Goal: Transaction & Acquisition: Purchase product/service

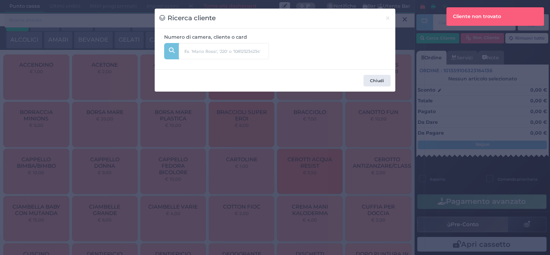
click at [296, 48] on input "text" at bounding box center [238, 48] width 119 height 10
click at [271, 53] on input "text" at bounding box center [238, 48] width 119 height 10
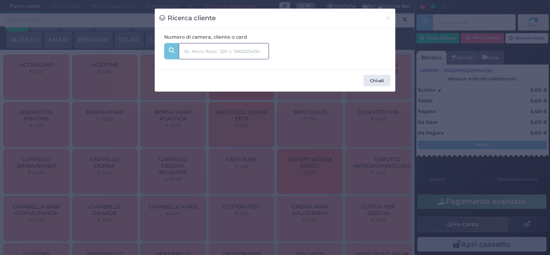
click at [260, 51] on input "text" at bounding box center [224, 51] width 90 height 16
type input "306"
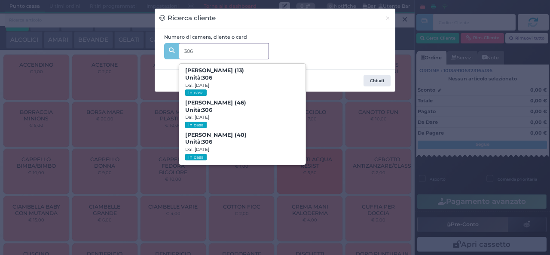
click at [234, 78] on span "Sofia Moscato (13) Unità: 306 Dal: 10/08/2025 In casa" at bounding box center [242, 82] width 126 height 32
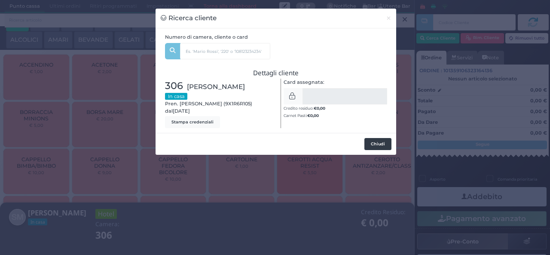
click at [378, 144] on button "Chiudi" at bounding box center [377, 144] width 27 height 12
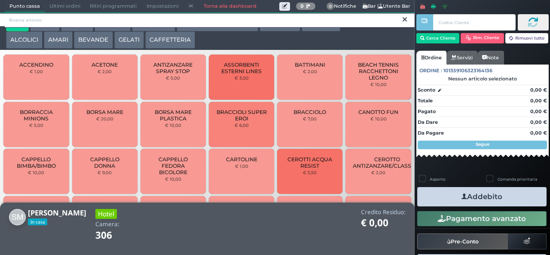
click at [379, 25] on input "search" at bounding box center [210, 20] width 410 height 15
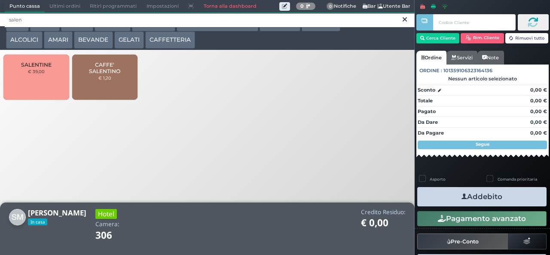
type input "salen"
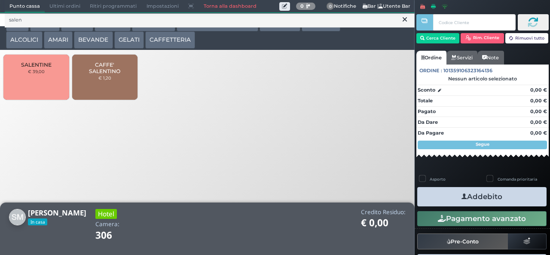
click at [102, 74] on span "CAFFE' SALENTINO" at bounding box center [104, 67] width 51 height 13
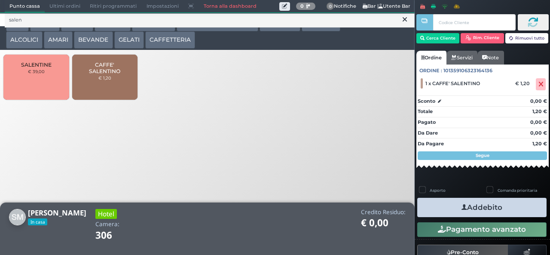
click at [514, 214] on button "Addebito" at bounding box center [481, 207] width 129 height 19
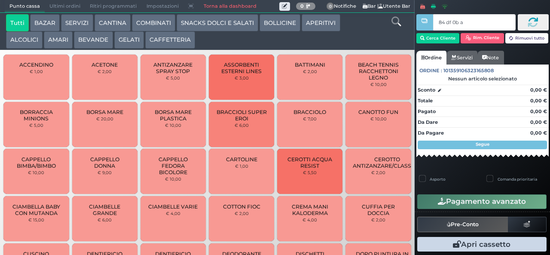
type input "84 df 0b af"
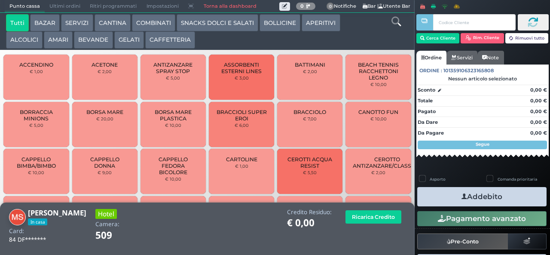
click at [393, 24] on icon at bounding box center [396, 21] width 9 height 9
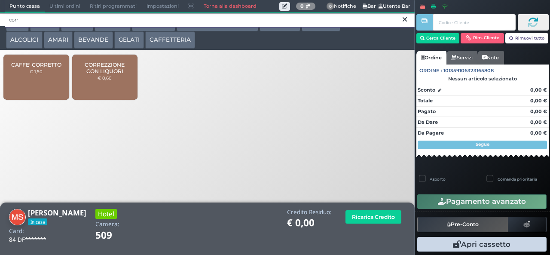
type input "corr"
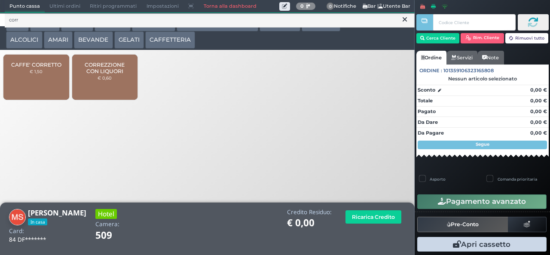
click at [124, 74] on span "CORREZZIONE CON LIQUORI" at bounding box center [104, 67] width 51 height 13
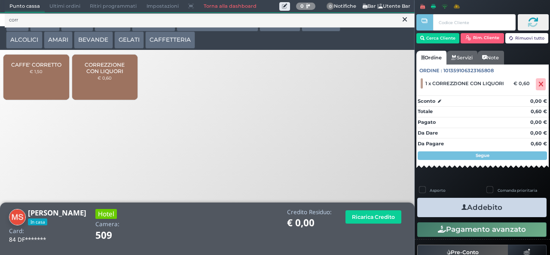
click at [508, 211] on button "Addebito" at bounding box center [481, 207] width 129 height 19
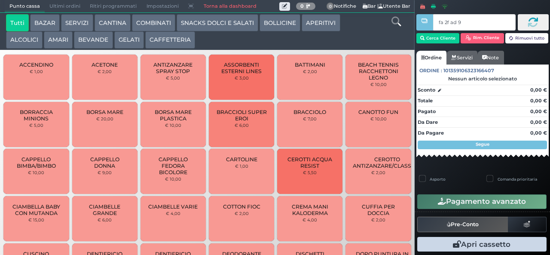
type input "fa 2f ad 9a"
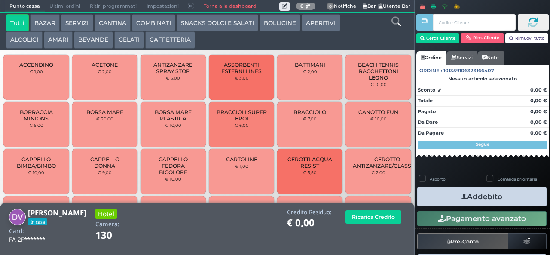
click at [396, 23] on icon at bounding box center [396, 21] width 9 height 9
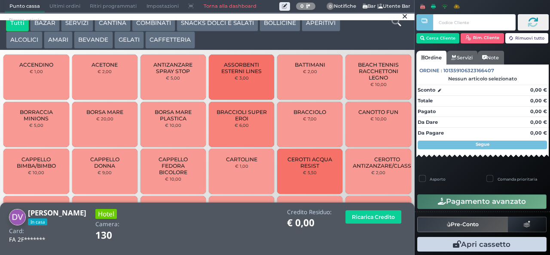
scroll to position [8, 0]
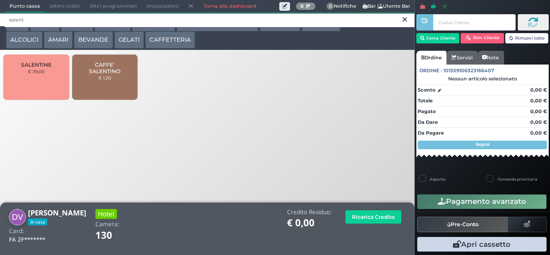
type input "salent"
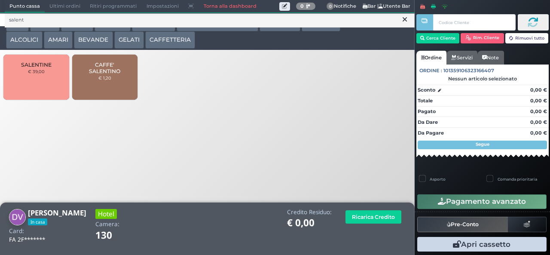
click at [107, 74] on span "CAFFE' SALENTINO" at bounding box center [104, 67] width 51 height 13
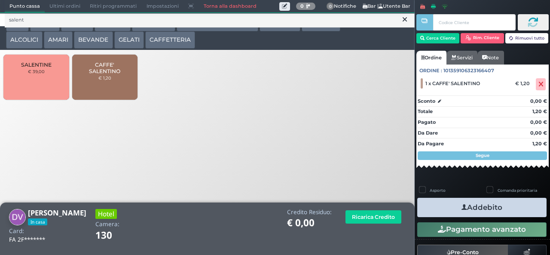
click at [493, 216] on button "Addebito" at bounding box center [481, 207] width 129 height 19
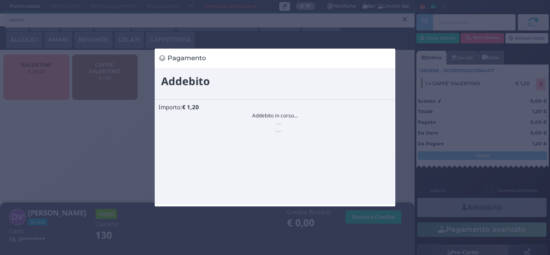
scroll to position [0, 0]
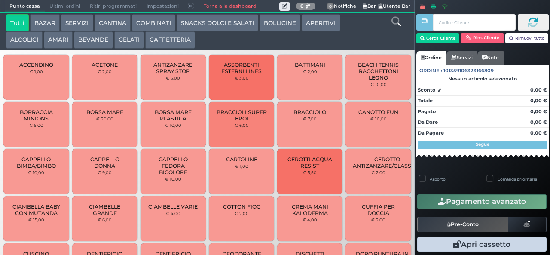
click at [45, 23] on button "BAZAR" at bounding box center [45, 22] width 30 height 17
click at [30, 14] on button "BAZAR" at bounding box center [45, 22] width 30 height 17
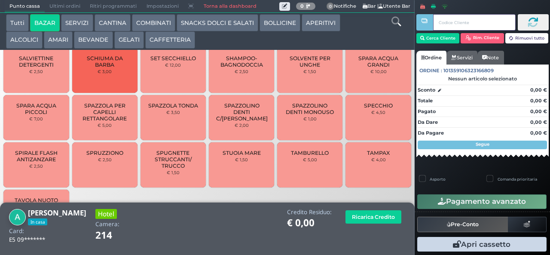
scroll to position [799, 0]
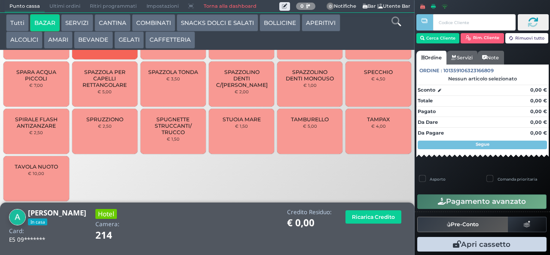
click at [367, 123] on span "TAMPAX" at bounding box center [378, 119] width 23 height 6
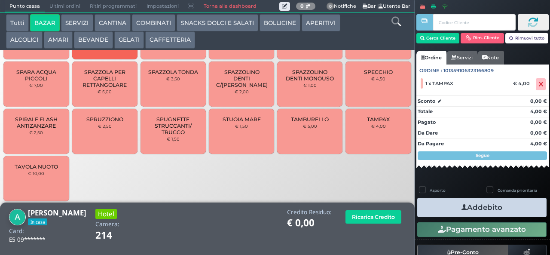
click at [437, 205] on button "Addebito" at bounding box center [481, 207] width 129 height 19
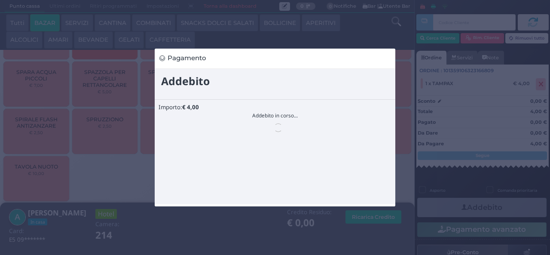
scroll to position [0, 0]
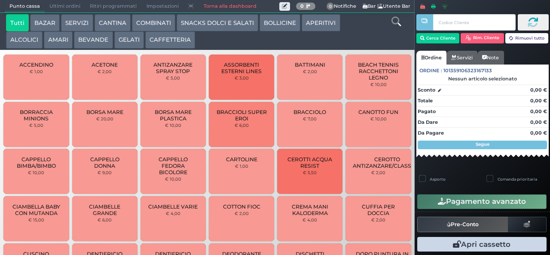
click at [45, 22] on button "BAZAR" at bounding box center [45, 22] width 30 height 17
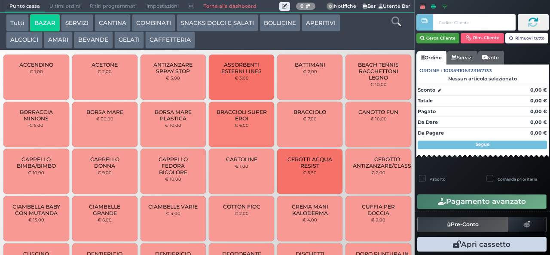
click at [432, 38] on button "Cerca Cliente" at bounding box center [438, 38] width 43 height 10
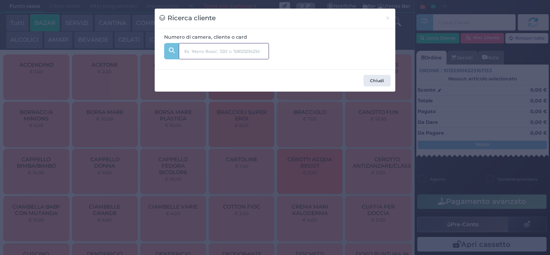
click at [193, 48] on input "text" at bounding box center [224, 51] width 90 height 16
type input "222"
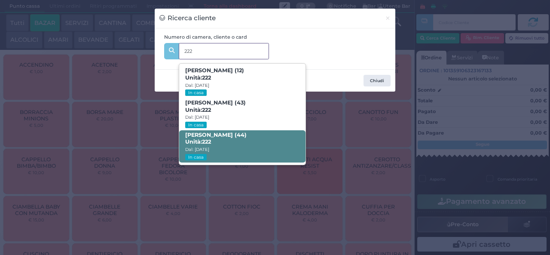
click at [195, 140] on span "Unità: 222" at bounding box center [198, 141] width 26 height 7
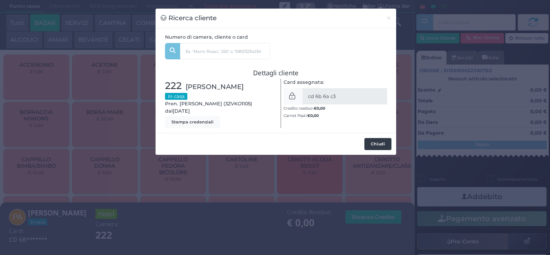
click at [380, 144] on button "Chiudi" at bounding box center [377, 144] width 27 height 12
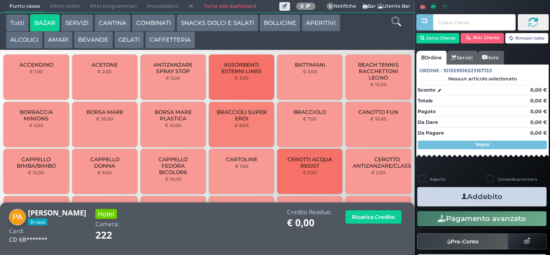
click at [240, 74] on span "ASSORBENTI ESTERNI LINES" at bounding box center [241, 67] width 51 height 13
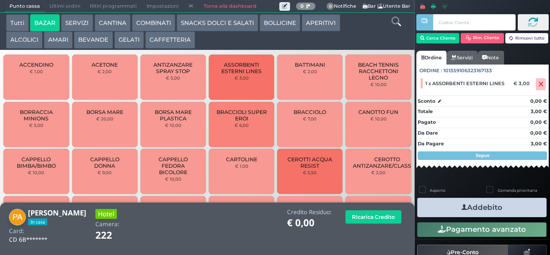
click at [438, 208] on button "Addebito" at bounding box center [481, 207] width 129 height 19
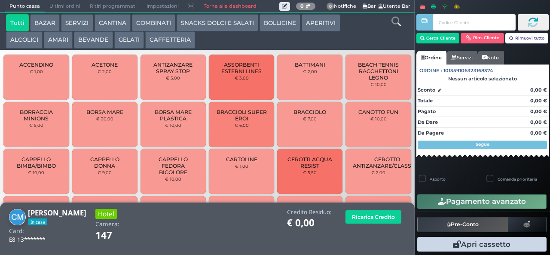
click at [398, 21] on icon at bounding box center [396, 21] width 9 height 9
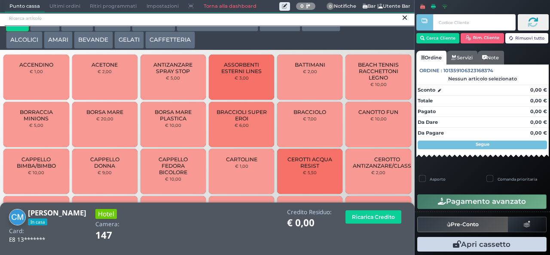
scroll to position [8, 0]
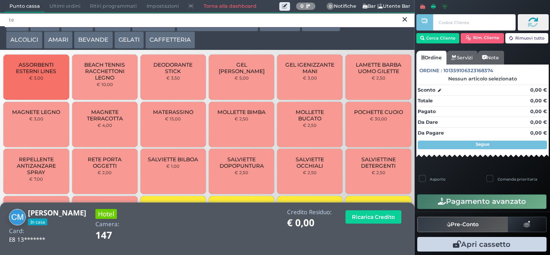
click at [207, 28] on input "te" at bounding box center [210, 20] width 410 height 15
click at [399, 24] on input "te" at bounding box center [210, 20] width 410 height 15
click at [400, 25] on input "te" at bounding box center [210, 20] width 410 height 15
type input "te"
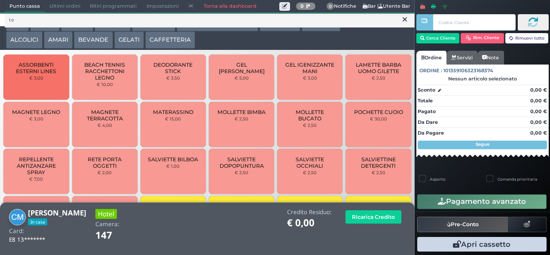
click at [405, 19] on icon at bounding box center [405, 19] width 4 height 9
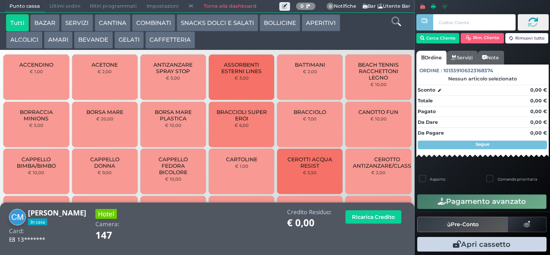
click at [96, 45] on button "BEVANDE" at bounding box center [93, 39] width 39 height 17
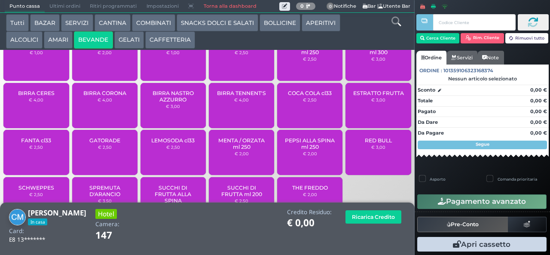
scroll to position [57, 0]
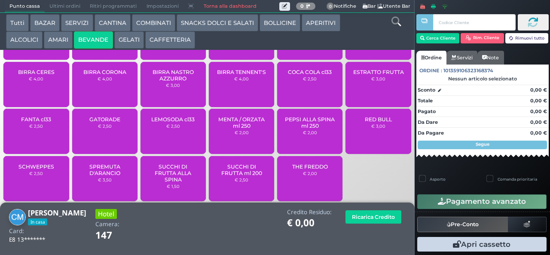
click at [293, 170] on span "THE FREDDO" at bounding box center [310, 166] width 36 height 6
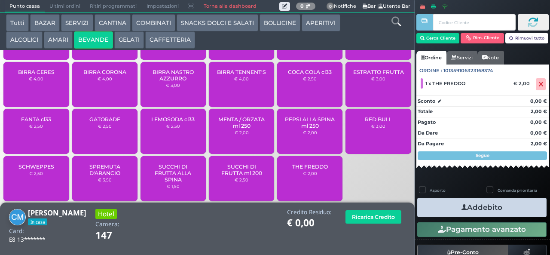
click at [506, 210] on button "Addebito" at bounding box center [481, 207] width 129 height 19
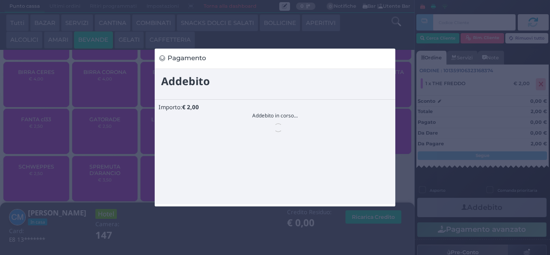
scroll to position [0, 0]
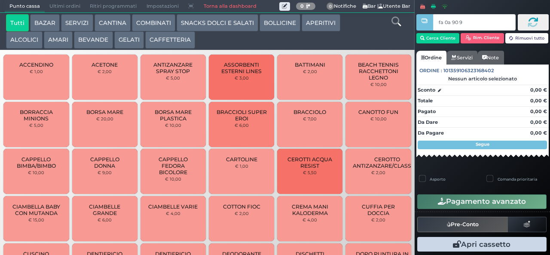
type input "fa 0a 90 9a"
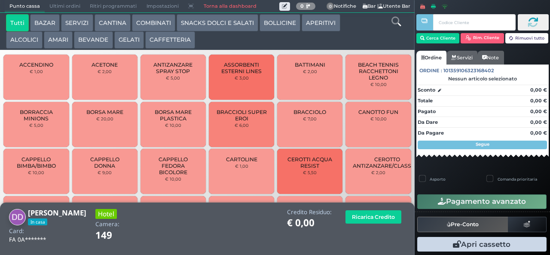
click at [221, 26] on button "SNACKS DOLCI E SALATI" at bounding box center [218, 22] width 82 height 17
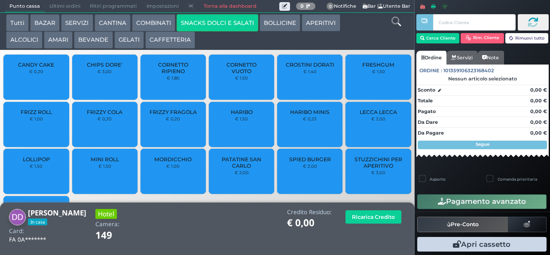
click at [303, 115] on span "HARIBO MINIS" at bounding box center [310, 112] width 40 height 6
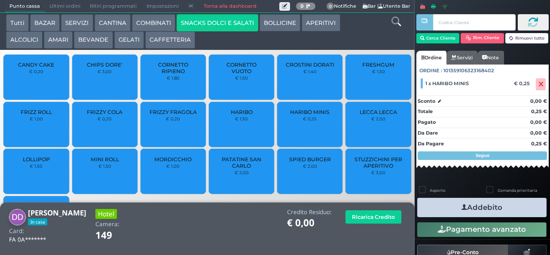
click at [476, 203] on button "Addebito" at bounding box center [481, 207] width 129 height 19
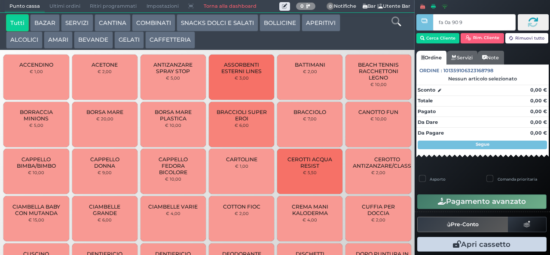
type input "fa 0a 90 9a"
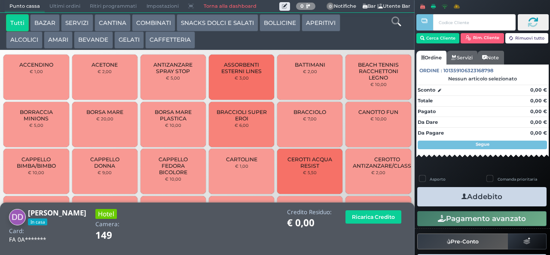
click at [216, 24] on button "SNACKS DOLCI E SALATI" at bounding box center [218, 22] width 82 height 17
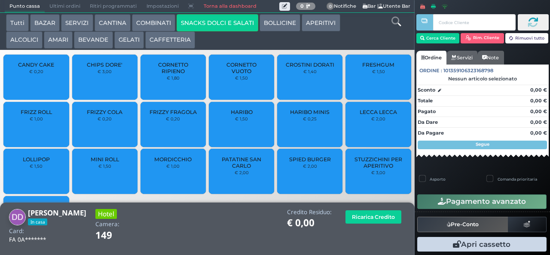
click at [305, 121] on small "€ 0,25" at bounding box center [310, 118] width 14 height 5
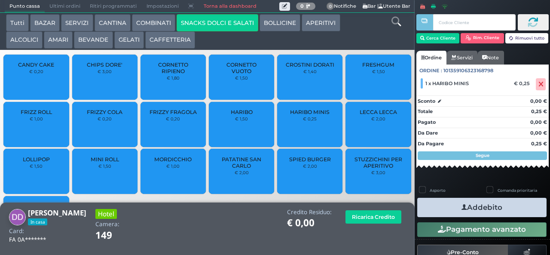
click at [472, 209] on button "Addebito" at bounding box center [481, 207] width 129 height 19
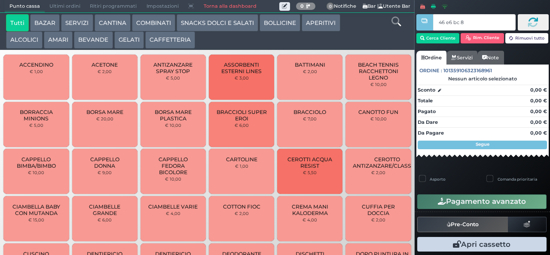
type input "46 e6 bc 8b"
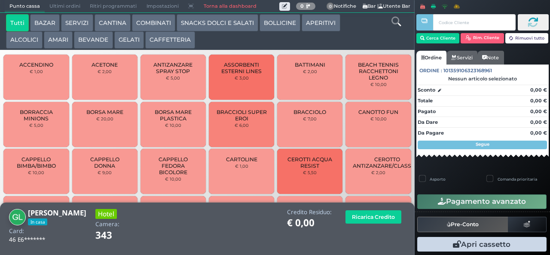
click at [221, 28] on button "SNACKS DOLCI E SALATI" at bounding box center [218, 22] width 82 height 17
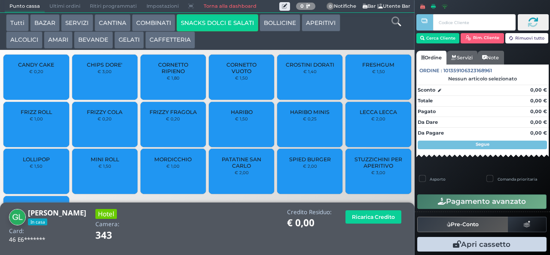
click at [99, 162] on span "MINI ROLL" at bounding box center [105, 159] width 28 height 6
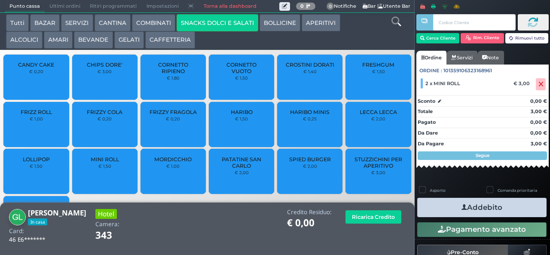
click at [515, 211] on button "Addebito" at bounding box center [481, 207] width 129 height 19
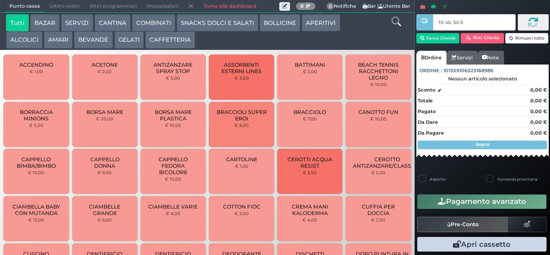
type input "fd 4b 3d 67"
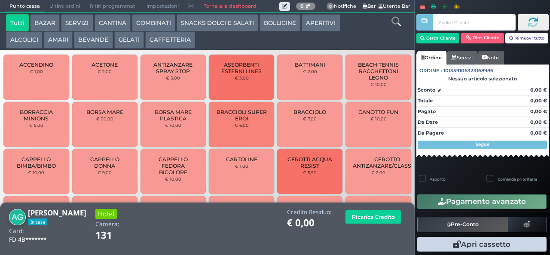
click at [176, 37] on button "CAFFETTERIA" at bounding box center [170, 39] width 50 height 17
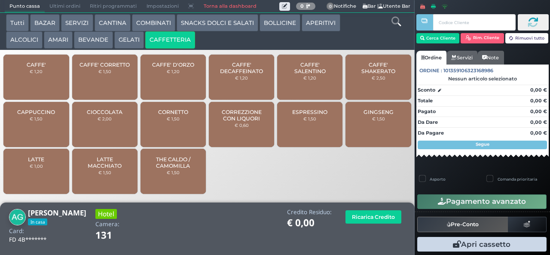
click at [383, 74] on span "CAFFE' SHAKERATO" at bounding box center [378, 67] width 51 height 13
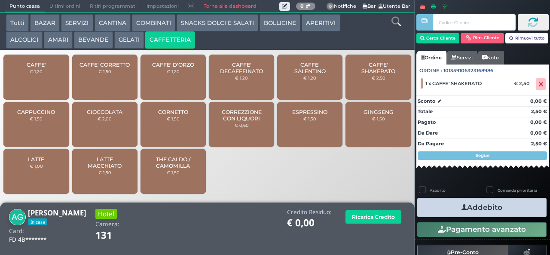
click at [462, 206] on icon "button" at bounding box center [465, 207] width 6 height 9
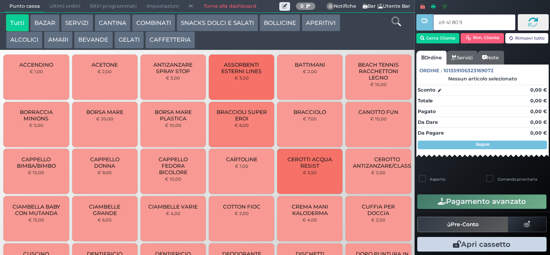
type input "e9 41 80 94"
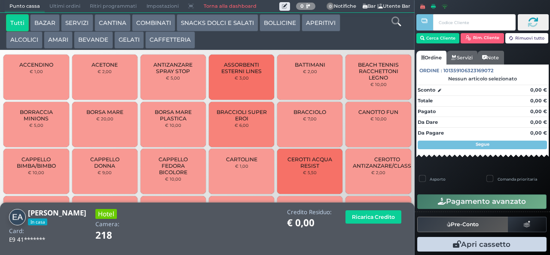
click at [31, 40] on button "ALCOLICI" at bounding box center [24, 39] width 37 height 17
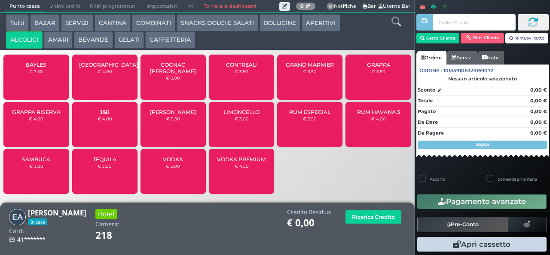
click at [247, 115] on span "LIMONCELLO" at bounding box center [242, 112] width 36 height 6
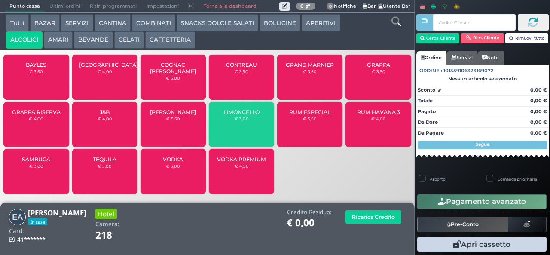
click at [247, 115] on span "LIMONCELLO" at bounding box center [242, 112] width 36 height 6
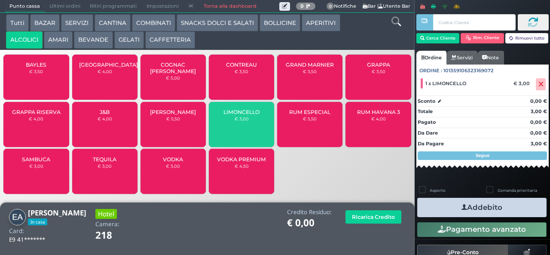
click at [248, 115] on span "LIMONCELLO" at bounding box center [242, 112] width 36 height 6
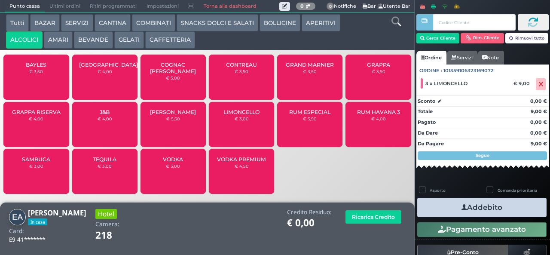
click at [251, 115] on span "LIMONCELLO" at bounding box center [242, 112] width 36 height 6
click at [462, 207] on icon "button" at bounding box center [465, 207] width 6 height 9
